Goal: Obtain resource: Obtain resource

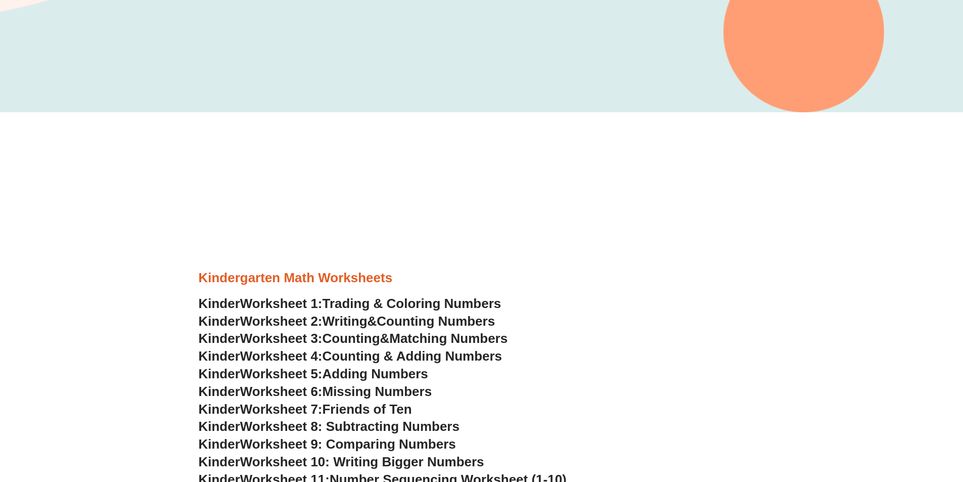
scroll to position [354, 0]
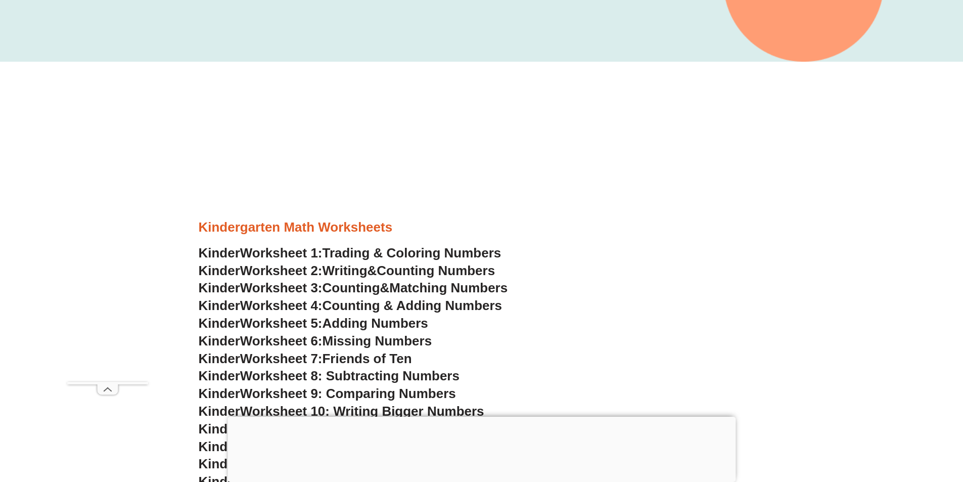
scroll to position [303, 0]
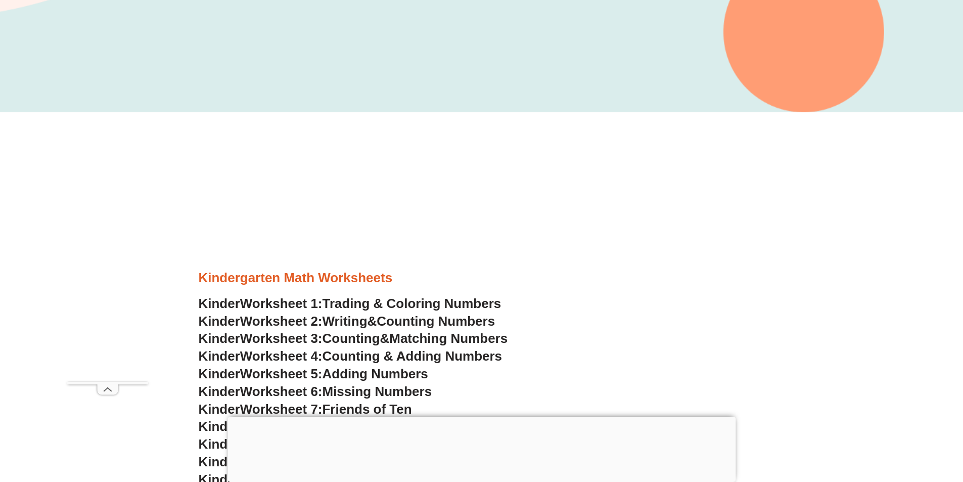
click at [376, 337] on span "Counting" at bounding box center [352, 338] width 58 height 15
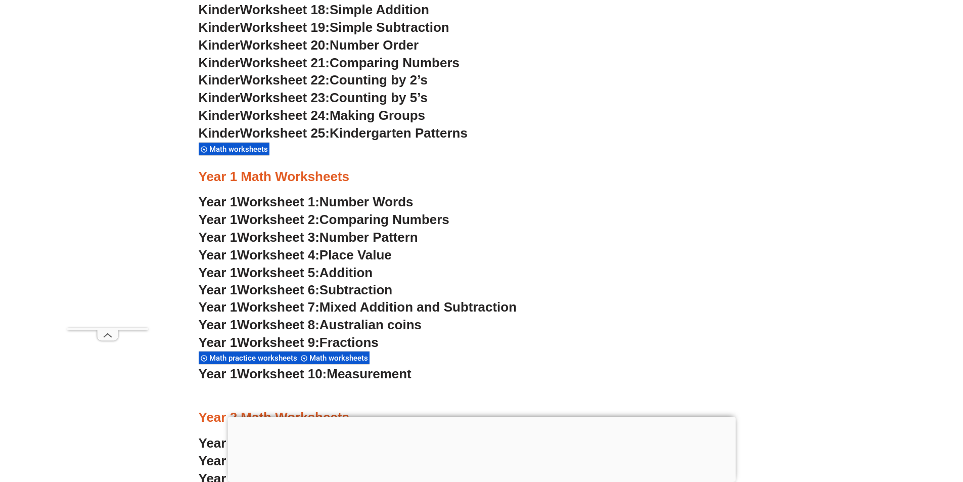
scroll to position [607, 0]
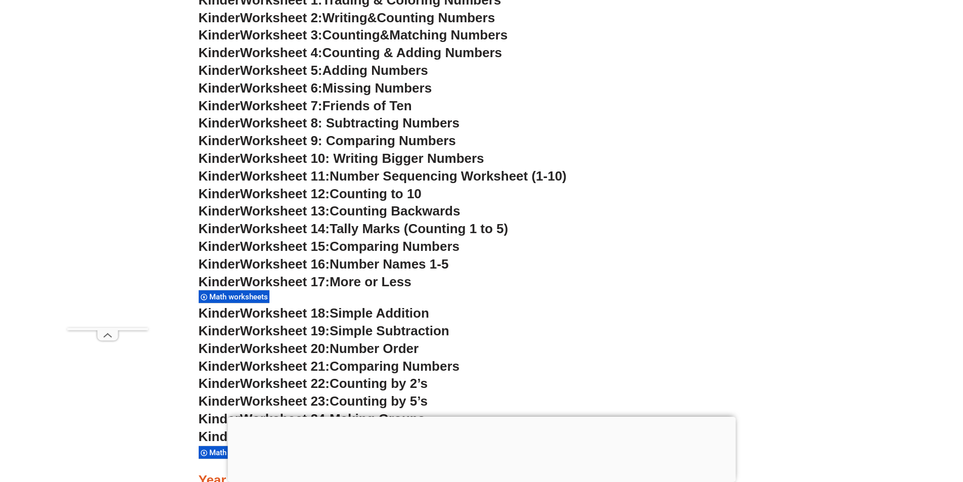
click at [382, 88] on span "Missing Numbers" at bounding box center [378, 87] width 110 height 15
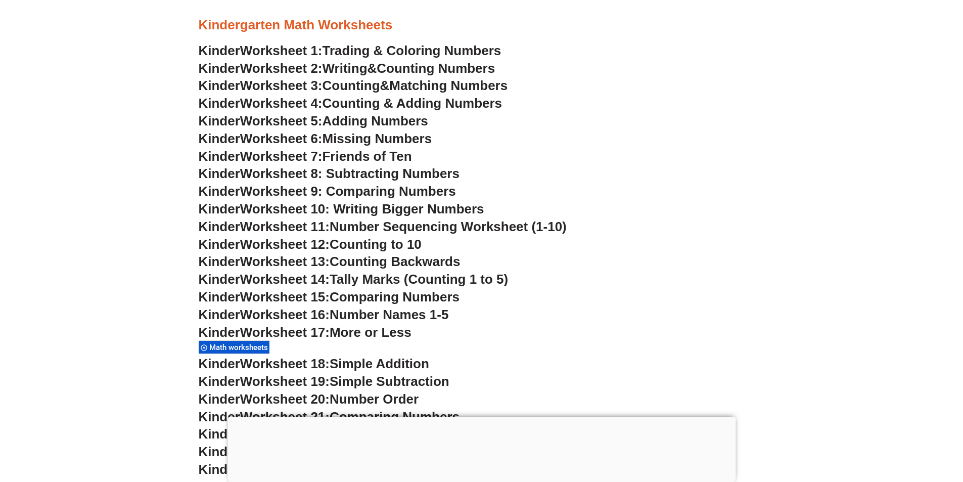
click at [414, 119] on span "Adding Numbers" at bounding box center [376, 120] width 106 height 15
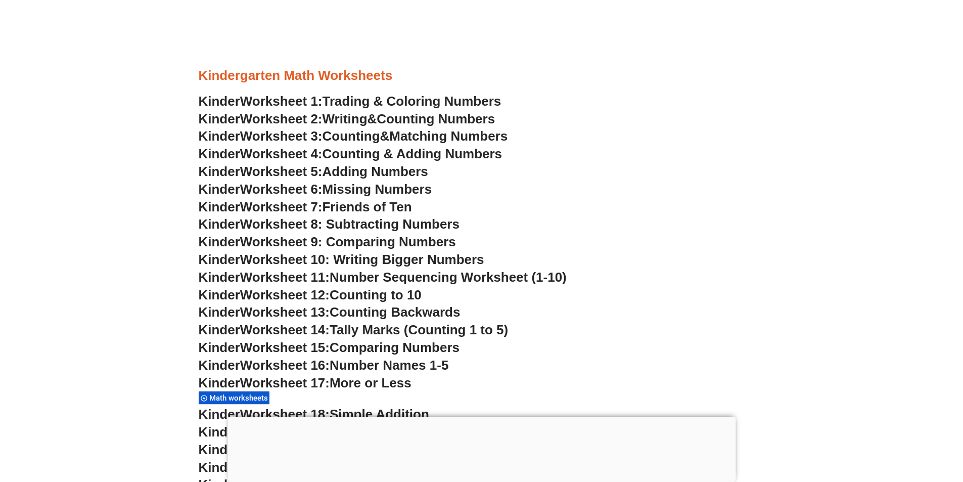
click at [436, 100] on span "Trading & Coloring Numbers" at bounding box center [412, 101] width 179 height 15
click at [431, 119] on span "Counting Numbers" at bounding box center [436, 118] width 118 height 15
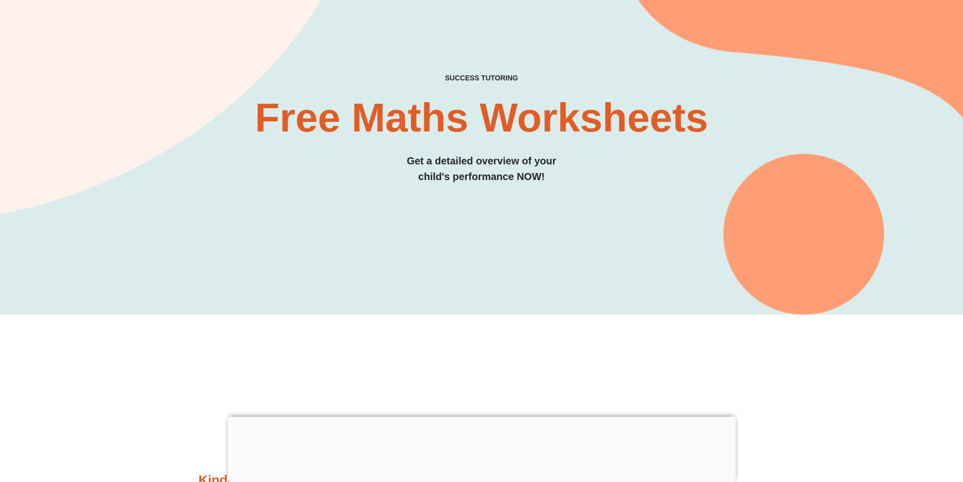
scroll to position [0, 0]
